Goal: Transaction & Acquisition: Purchase product/service

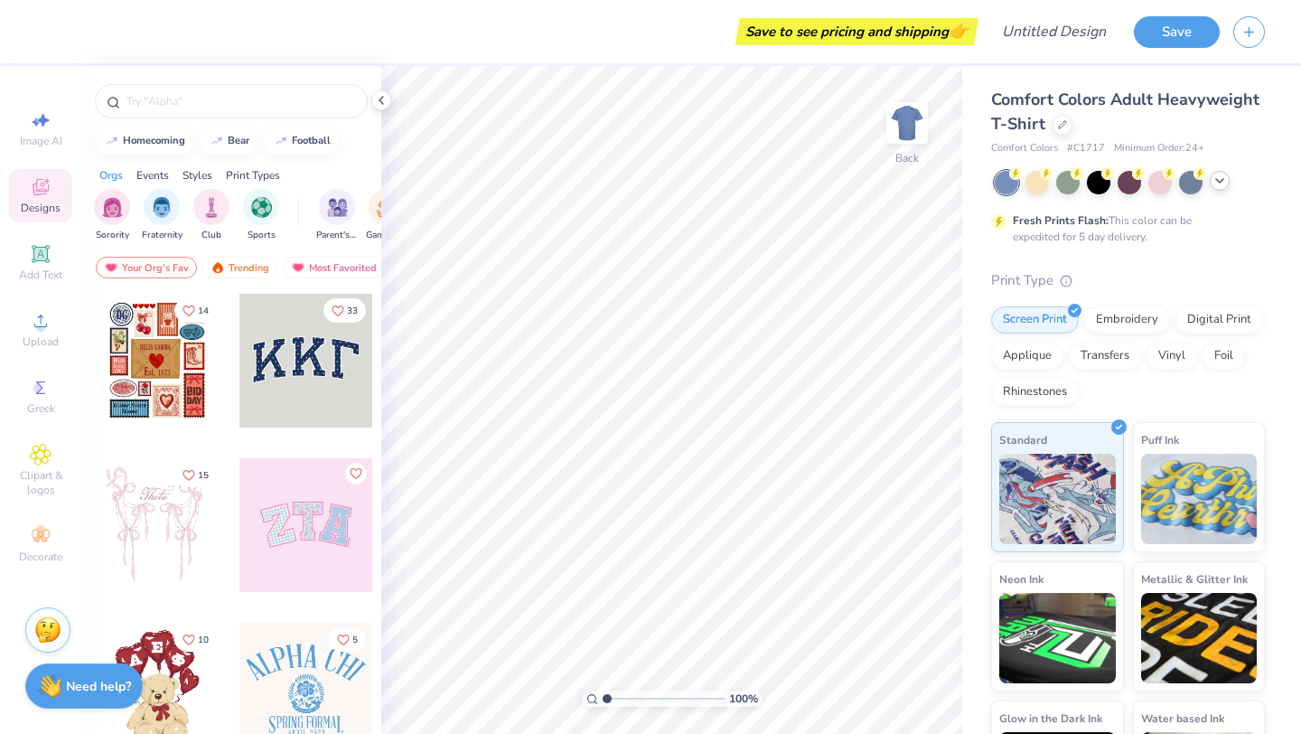
click at [1220, 180] on icon at bounding box center [1220, 180] width 14 height 14
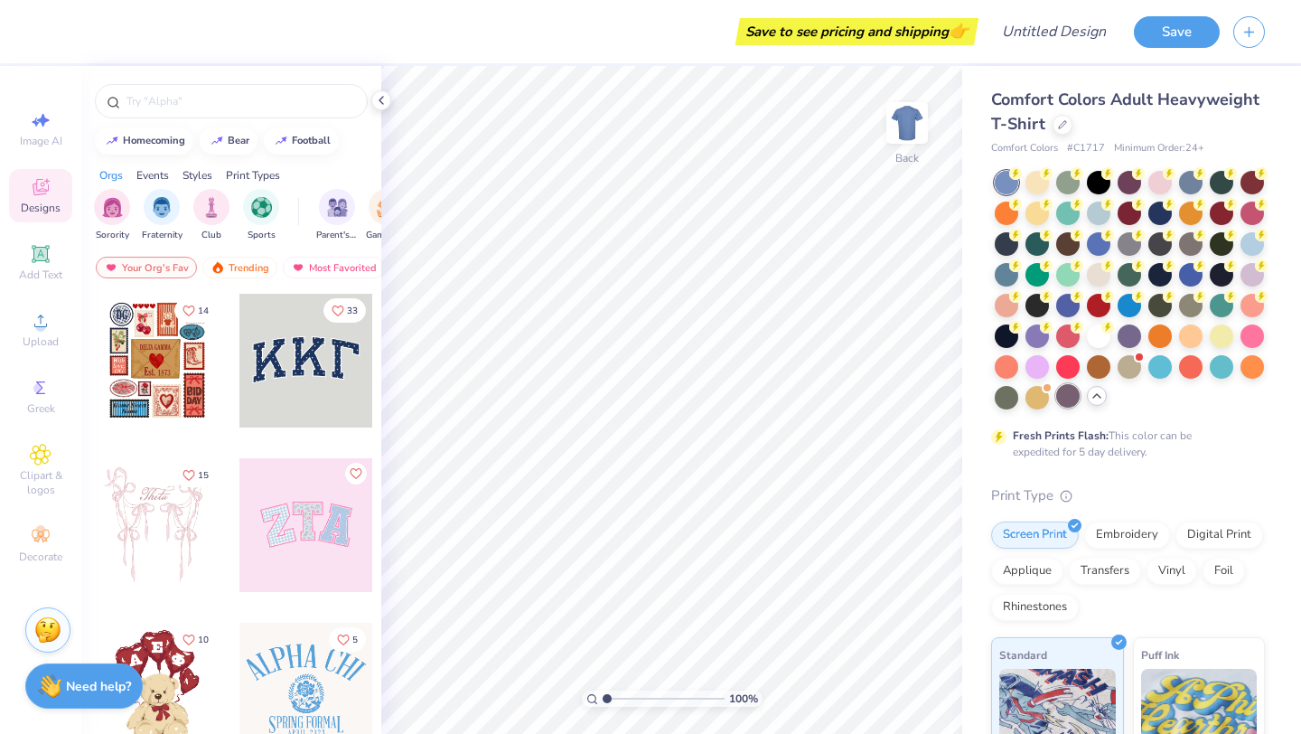
click at [1065, 394] on div at bounding box center [1067, 395] width 23 height 23
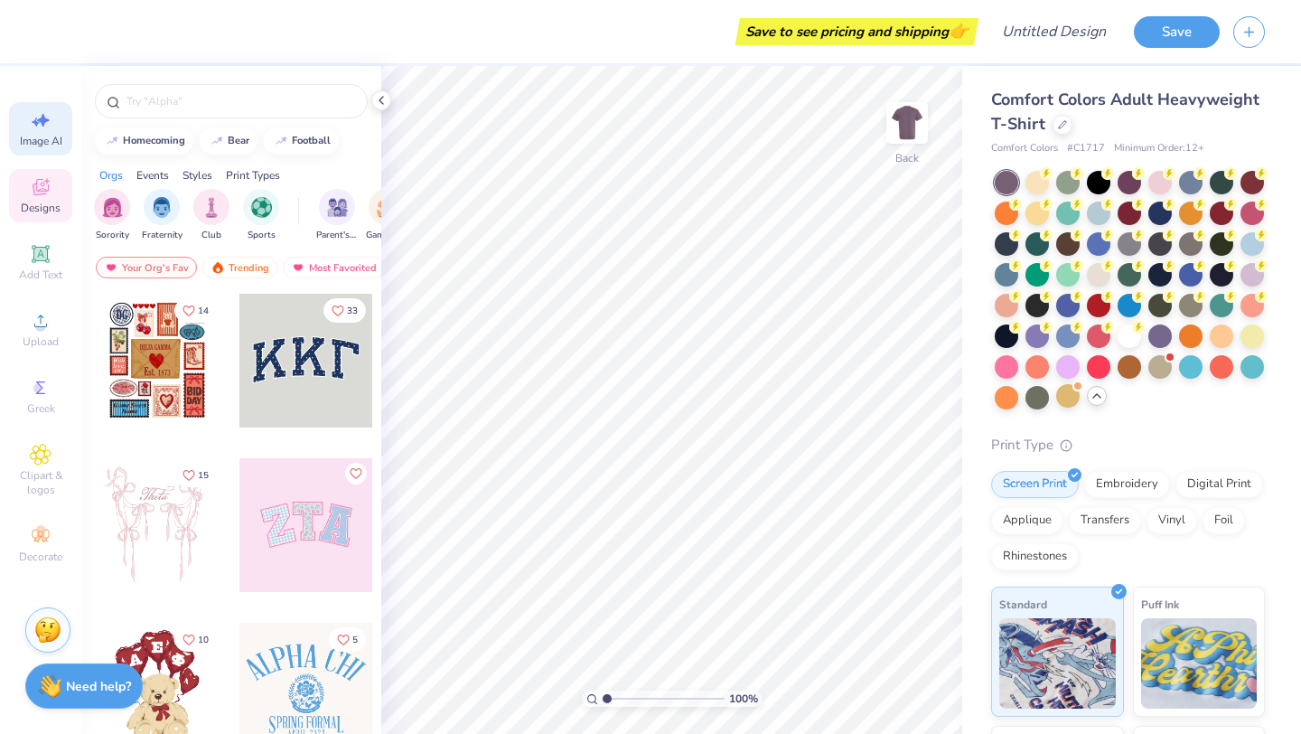
click at [43, 124] on icon at bounding box center [43, 121] width 13 height 14
select select "4"
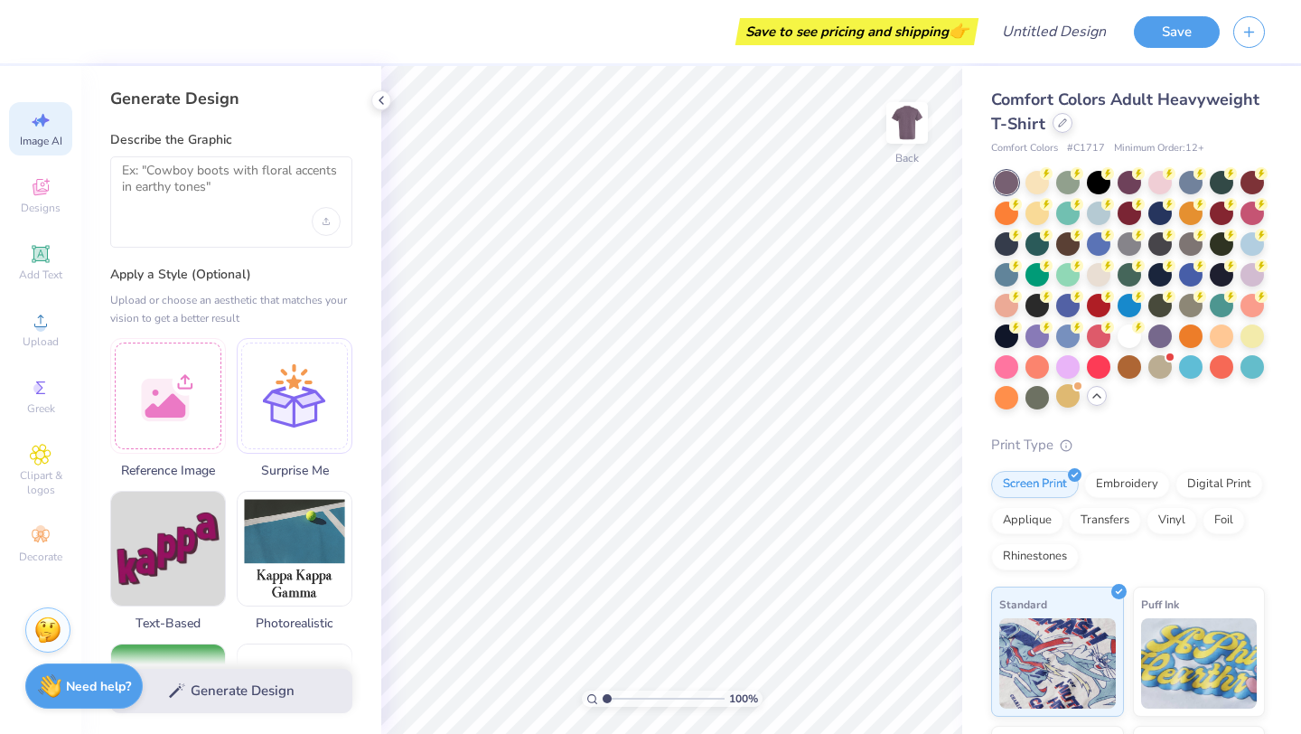
click at [1063, 131] on div at bounding box center [1063, 123] width 20 height 20
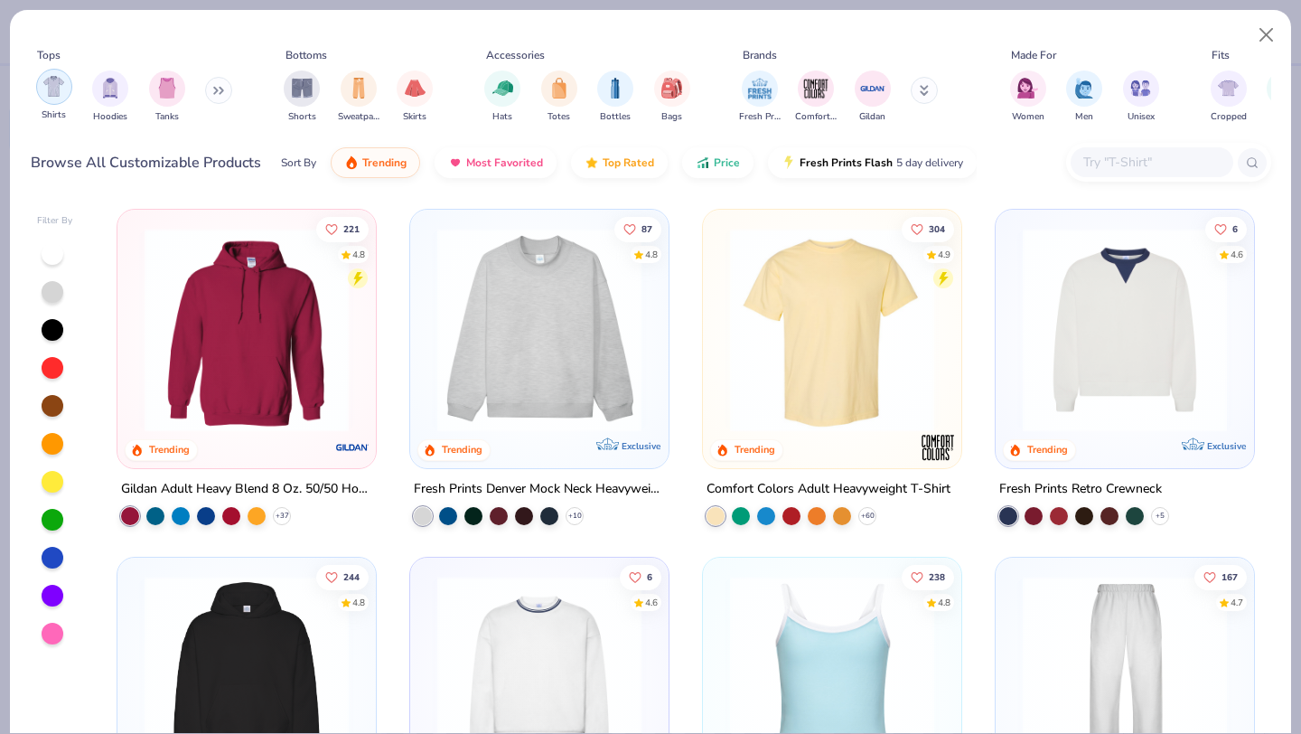
click at [63, 92] on img "filter for Shirts" at bounding box center [53, 86] width 21 height 21
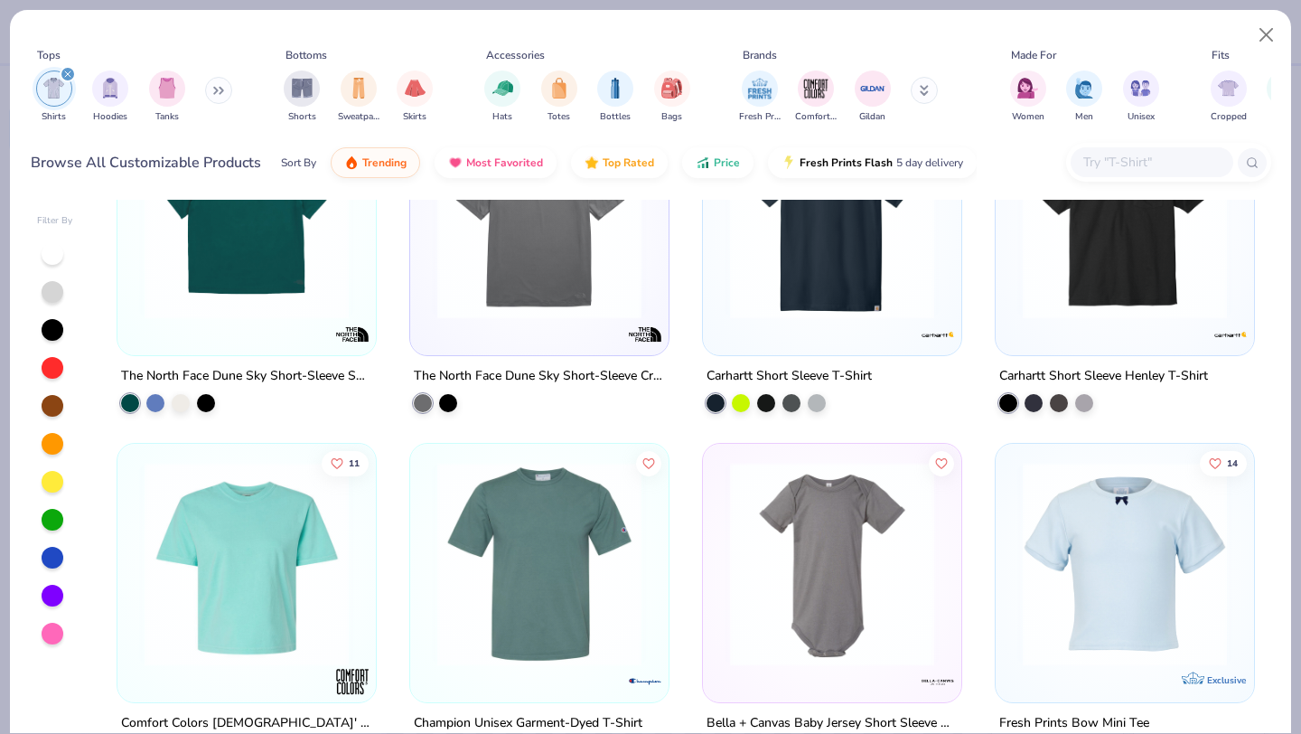
scroll to position [7731, 0]
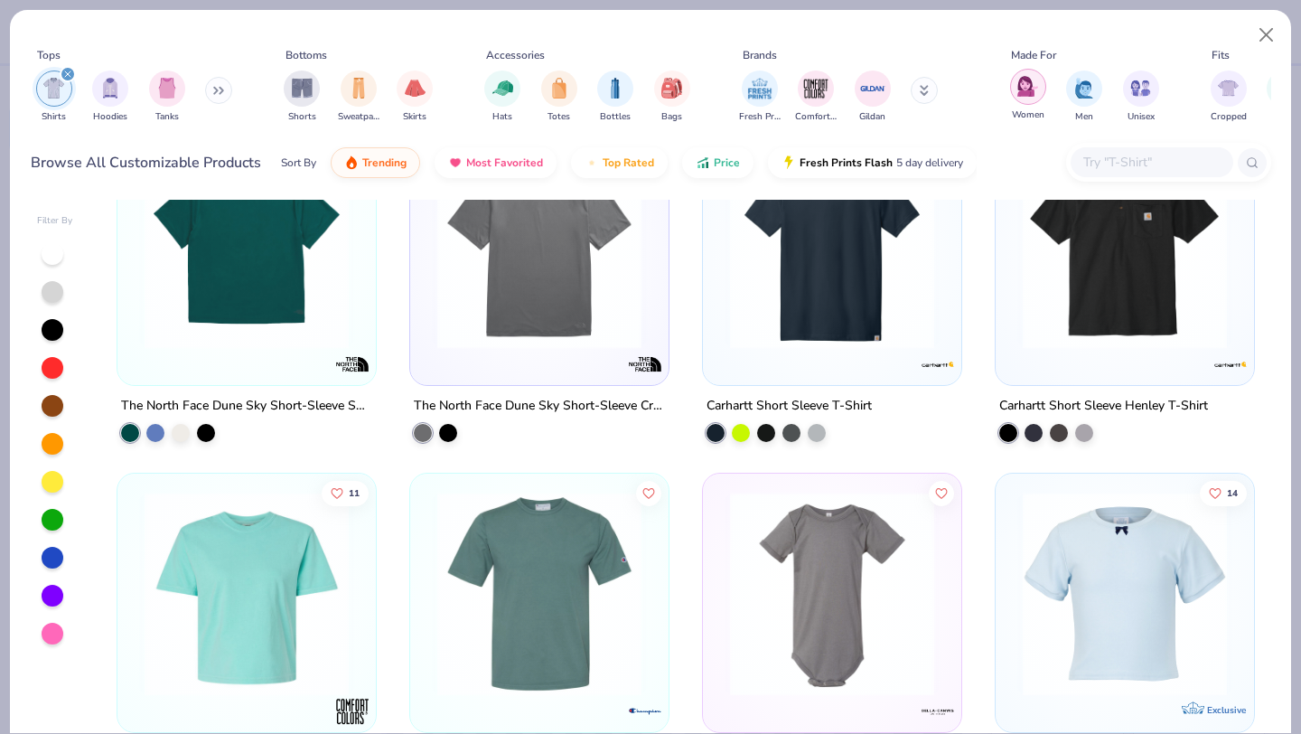
click at [1020, 91] on img "filter for Women" at bounding box center [1027, 86] width 21 height 21
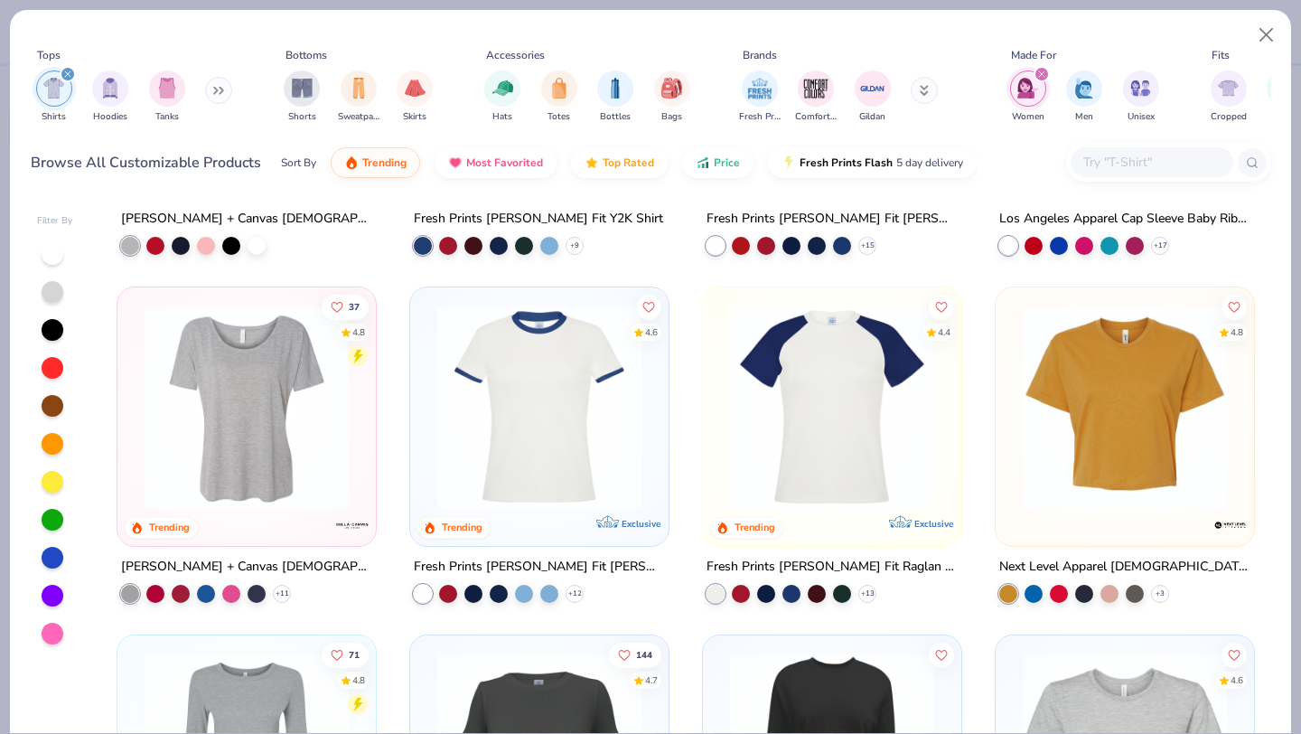
scroll to position [272, 0]
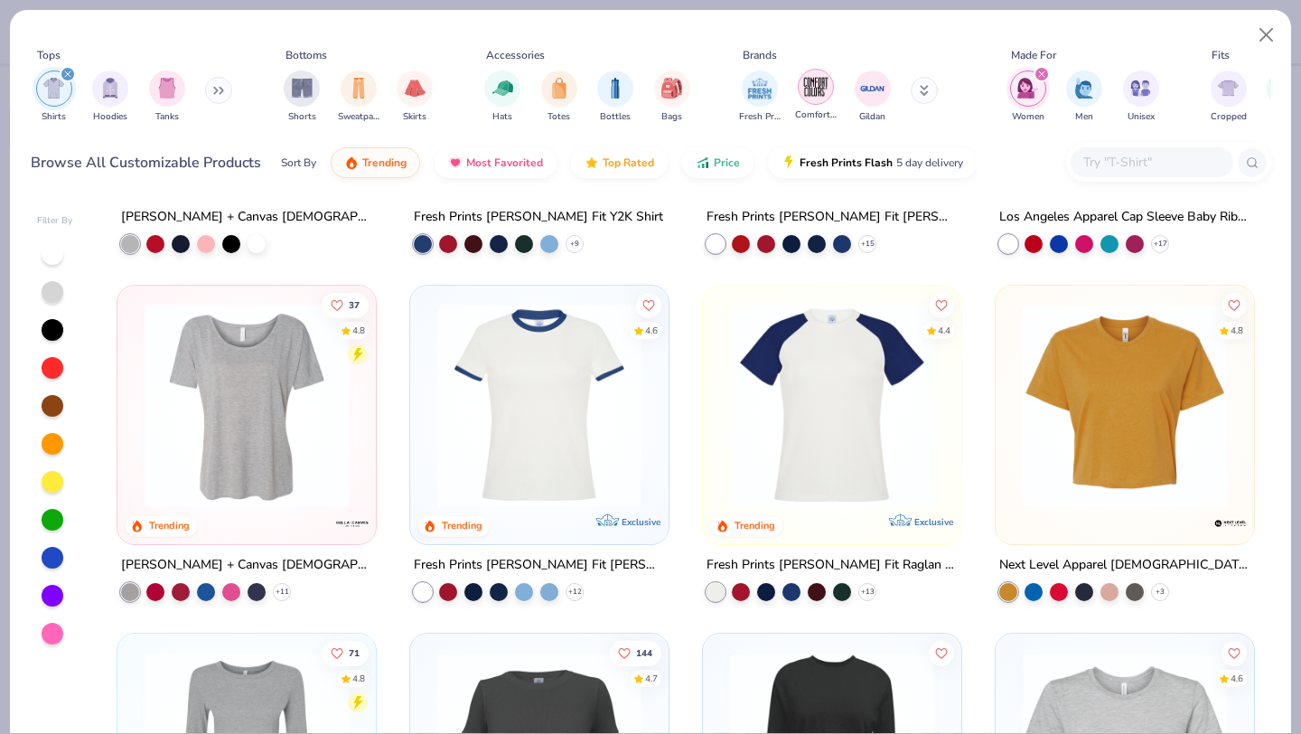
click at [815, 87] on img "filter for Comfort Colors" at bounding box center [815, 86] width 27 height 27
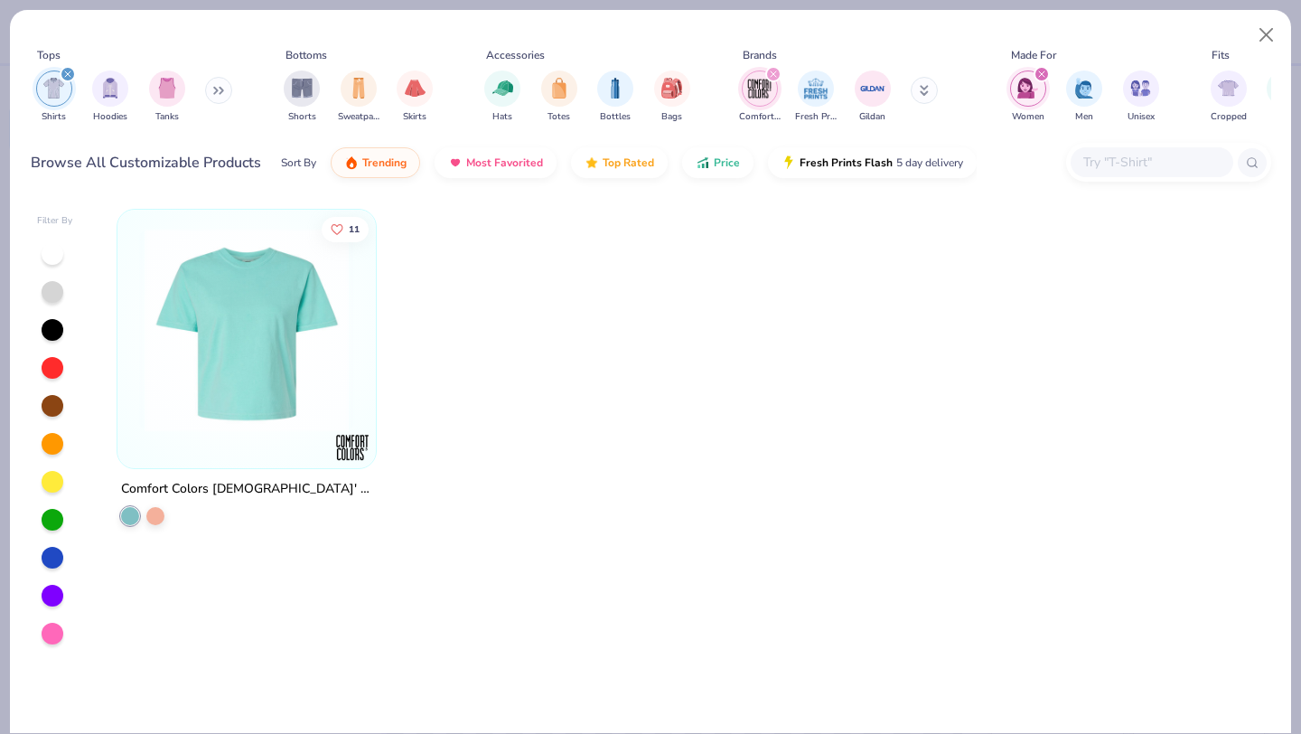
click at [758, 92] on img "filter for Comfort Colors" at bounding box center [759, 88] width 27 height 27
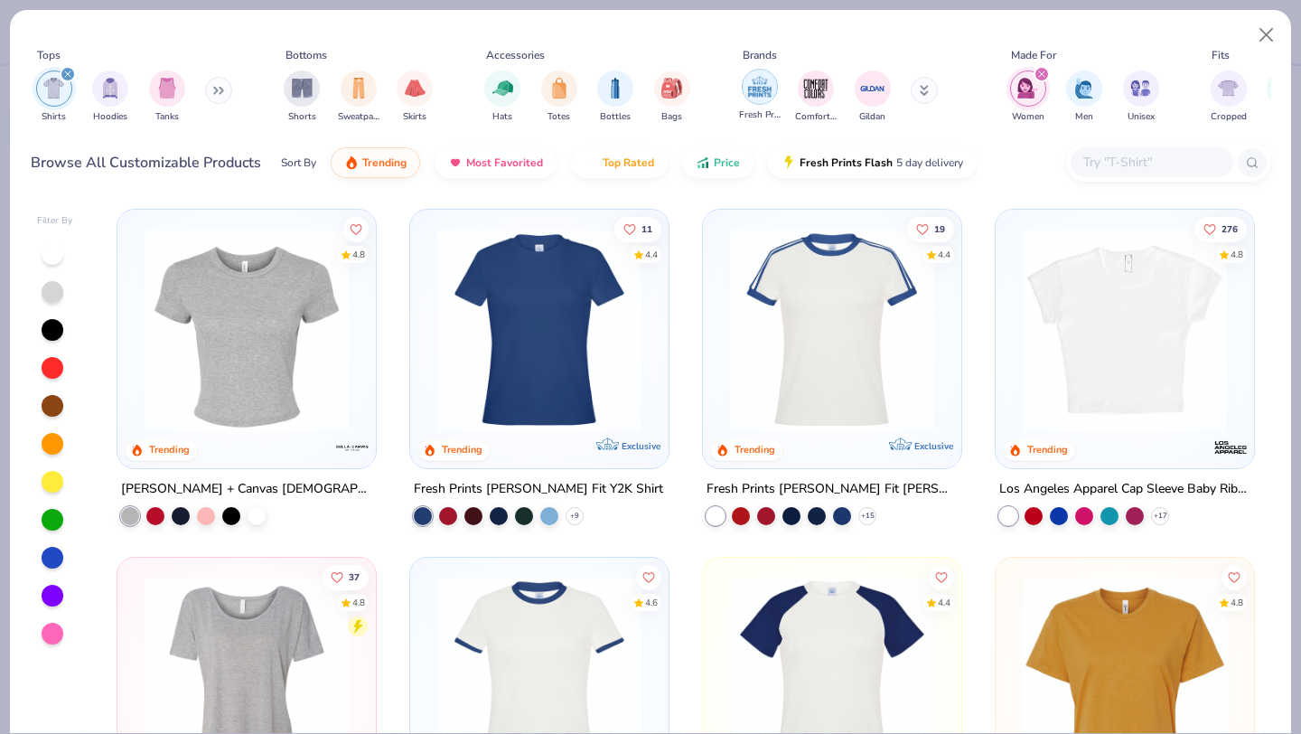
click at [762, 95] on img "filter for Fresh Prints" at bounding box center [759, 86] width 27 height 27
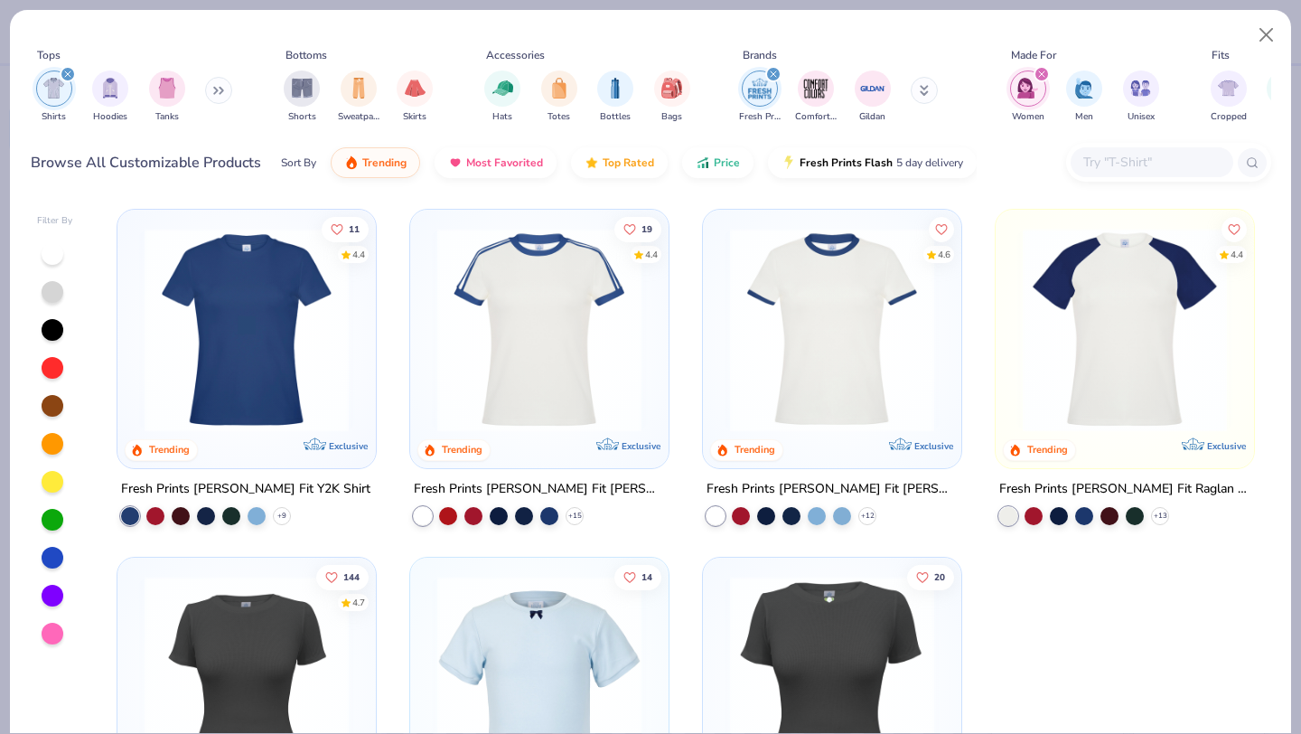
click at [762, 95] on img "filter for Fresh Prints" at bounding box center [759, 88] width 27 height 27
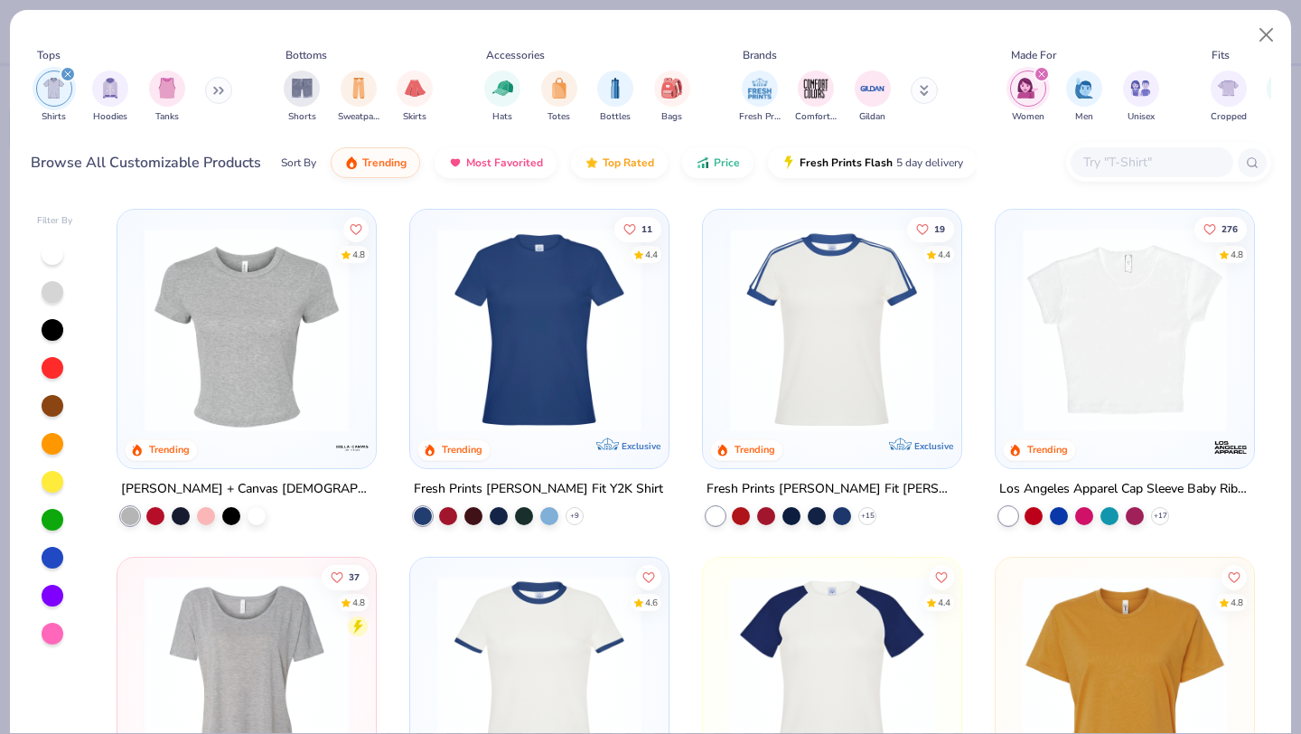
click at [929, 93] on button at bounding box center [924, 90] width 27 height 27
